Goal: Task Accomplishment & Management: Complete application form

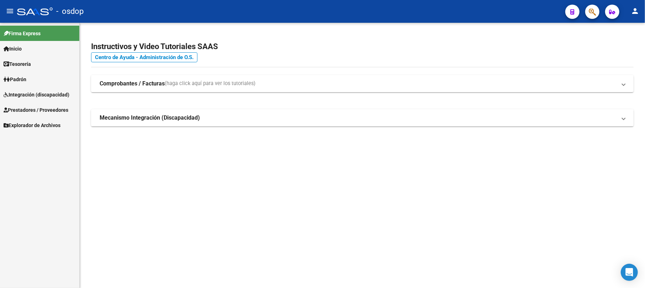
click at [20, 88] on link "Integración (discapacidad)" at bounding box center [39, 94] width 79 height 15
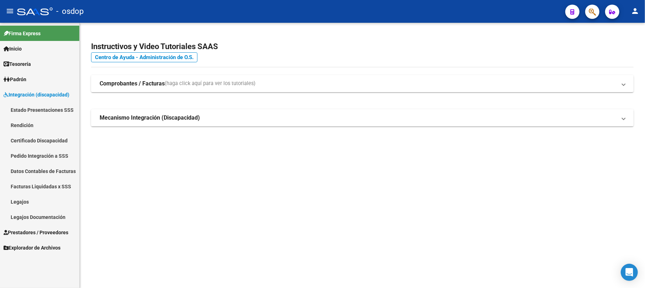
click at [17, 200] on link "Legajos" at bounding box center [39, 201] width 79 height 15
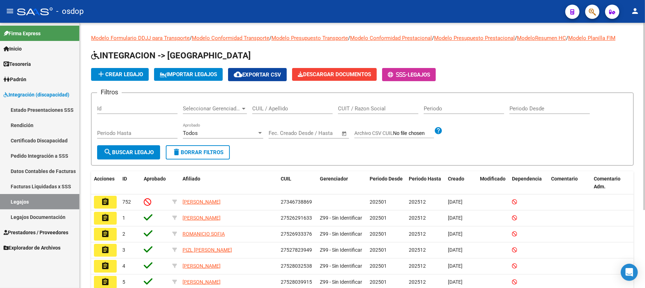
click at [280, 111] on input "CUIL / Apellido" at bounding box center [292, 108] width 80 height 6
paste input "20341038112"
type input "20341038112"
click at [134, 153] on span "search Buscar Legajo" at bounding box center [128, 152] width 50 height 6
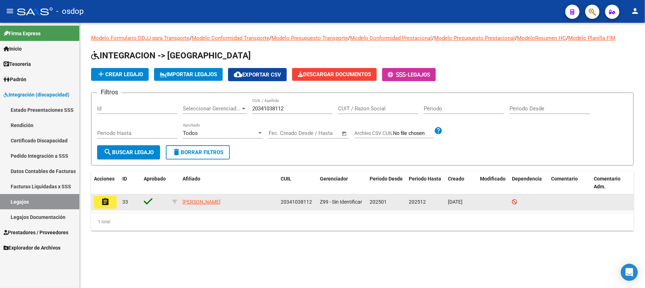
click at [106, 206] on button "assignment" at bounding box center [105, 202] width 23 height 13
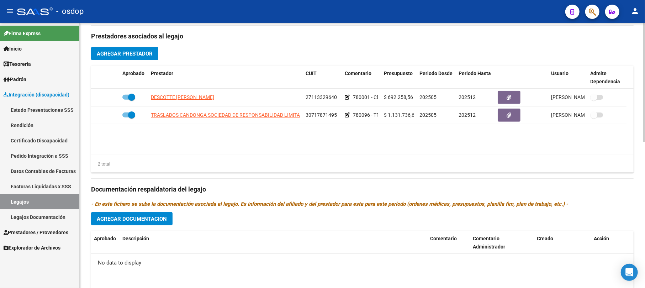
scroll to position [229, 0]
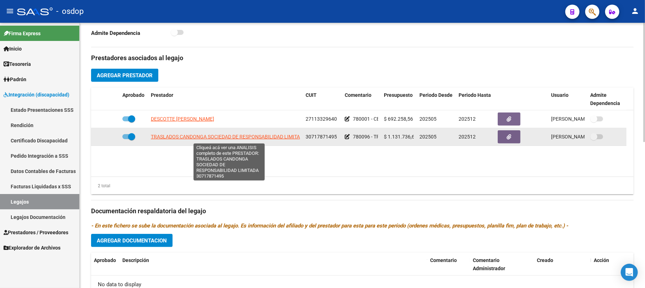
click at [181, 137] on span "TRASLADOS CANDONGA SOCIEDAD DE RESPONSABILIDAD LIMITADA" at bounding box center [228, 137] width 155 height 6
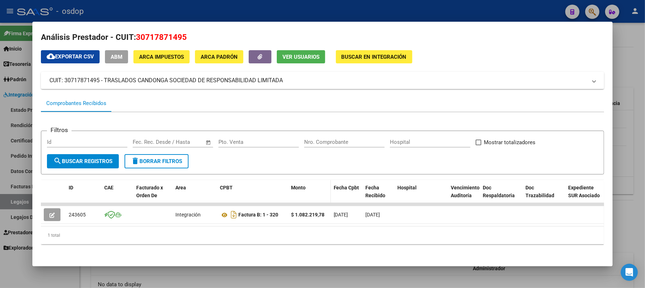
scroll to position [11, 0]
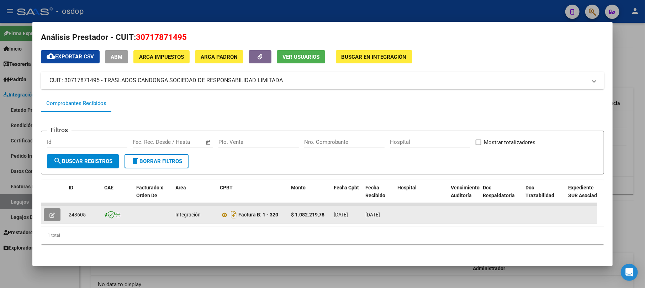
click at [55, 210] on button "button" at bounding box center [52, 214] width 17 height 13
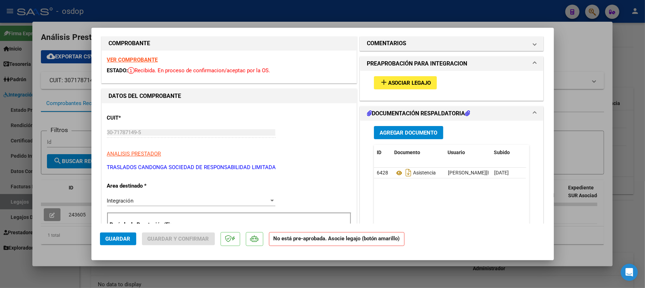
scroll to position [0, 0]
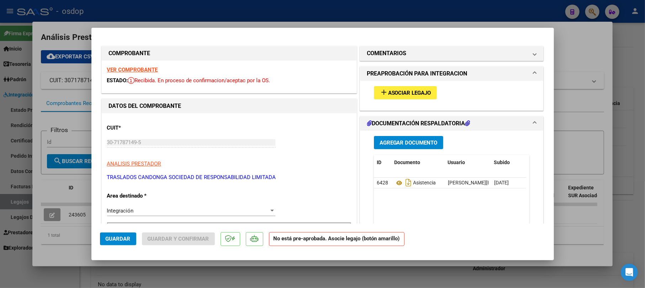
click at [384, 100] on div "add Asociar Legajo" at bounding box center [451, 93] width 166 height 24
click at [388, 95] on span "Asociar Legajo" at bounding box center [409, 93] width 43 height 6
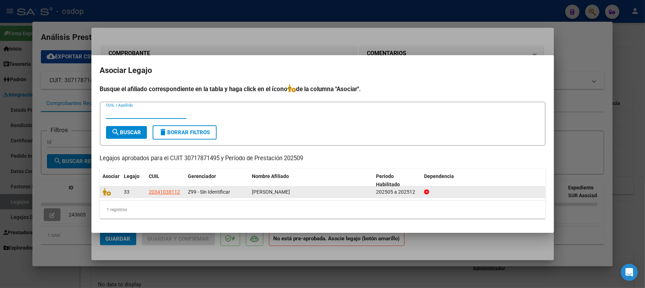
click at [329, 193] on div "[PERSON_NAME]" at bounding box center [311, 192] width 118 height 8
click at [107, 192] on icon at bounding box center [107, 192] width 9 height 8
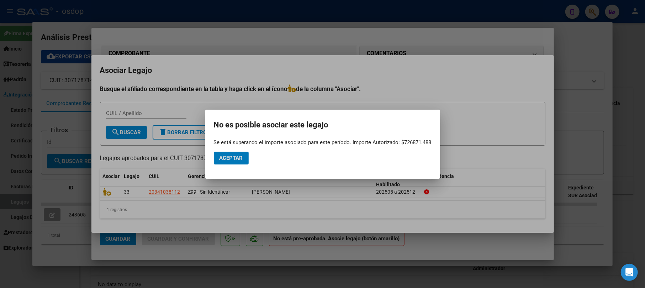
click at [237, 159] on span "Aceptar" at bounding box center [230, 158] width 23 height 6
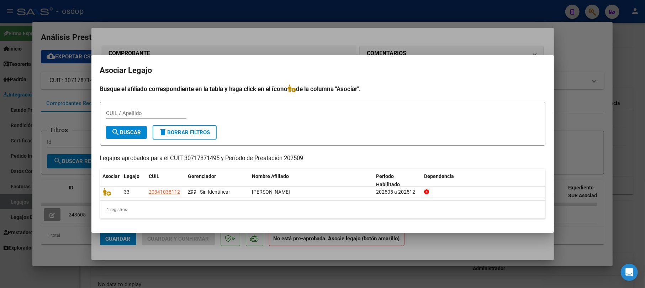
click at [430, 43] on div at bounding box center [322, 144] width 645 height 288
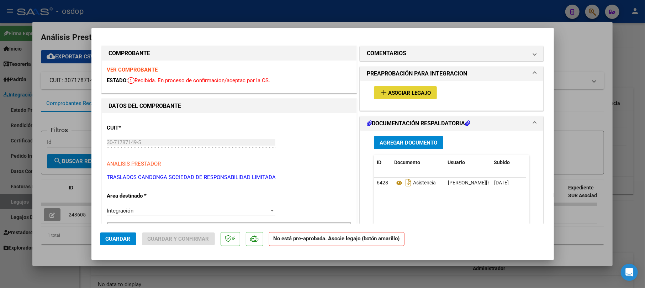
click at [409, 95] on span "Asociar Legajo" at bounding box center [409, 93] width 43 height 6
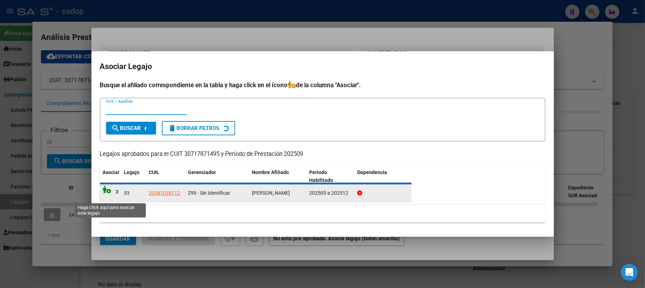
click at [106, 190] on icon at bounding box center [111, 189] width 16 height 8
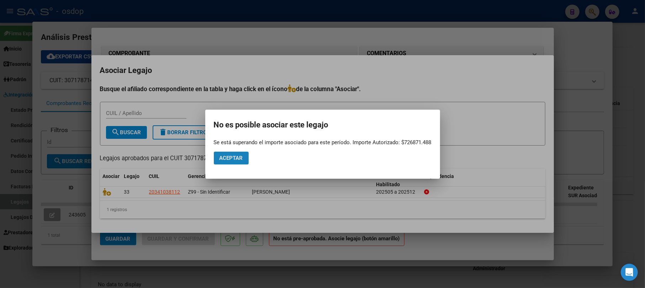
click at [236, 163] on button "Aceptar" at bounding box center [231, 158] width 35 height 13
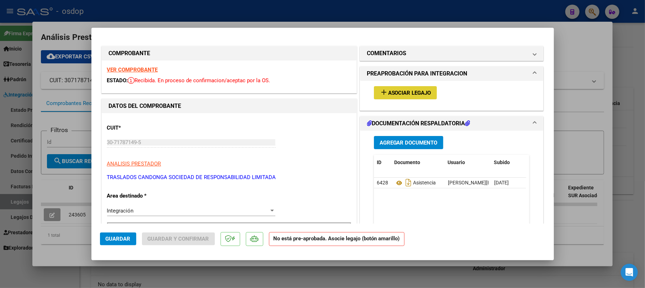
type input "$ 0,00"
